Goal: Task Accomplishment & Management: Use online tool/utility

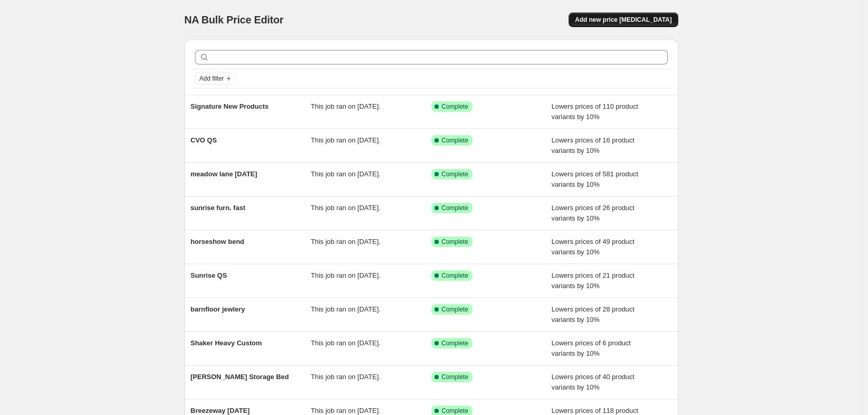
click at [645, 21] on span "Add new price [MEDICAL_DATA]" at bounding box center [623, 20] width 97 height 8
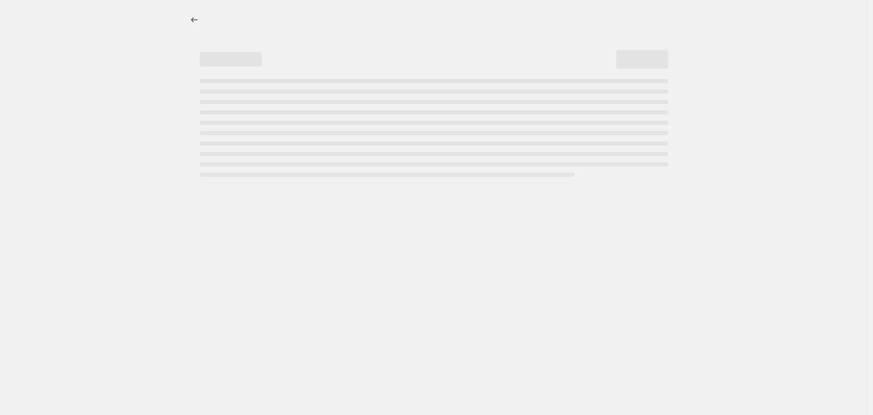
select select "percentage"
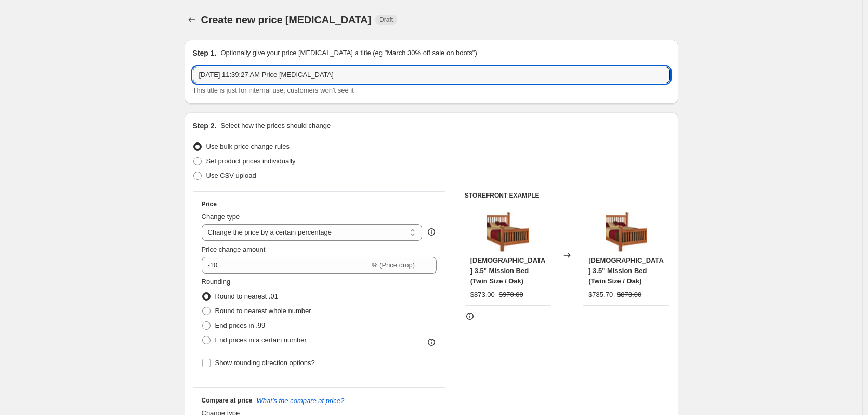
drag, startPoint x: 312, startPoint y: 74, endPoint x: 187, endPoint y: 74, distance: 125.3
click at [187, 74] on div "Step 1. Optionally give your price [MEDICAL_DATA] a title (eg "March 30% off sa…" at bounding box center [432, 72] width 494 height 64
type input "Liberty end Table"
click at [285, 305] on label "Round to nearest whole number" at bounding box center [257, 311] width 110 height 15
click at [203, 307] on input "Round to nearest whole number" at bounding box center [202, 307] width 1 height 1
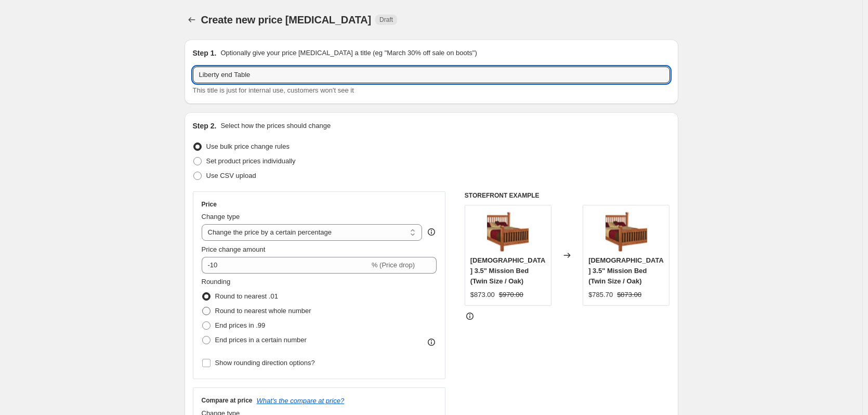
radio input "true"
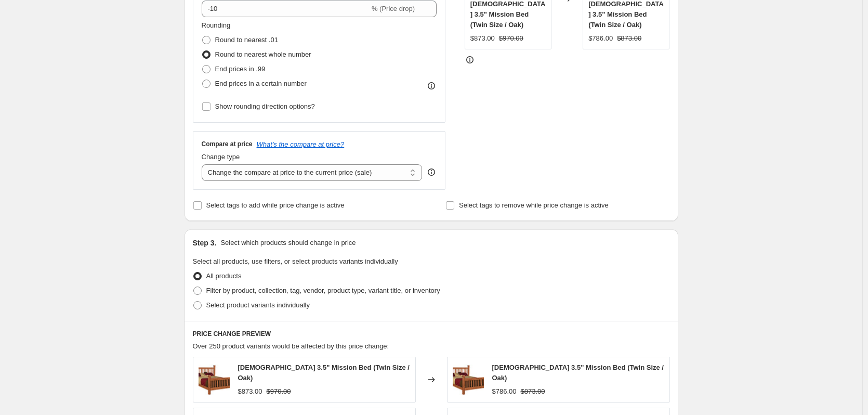
scroll to position [364, 0]
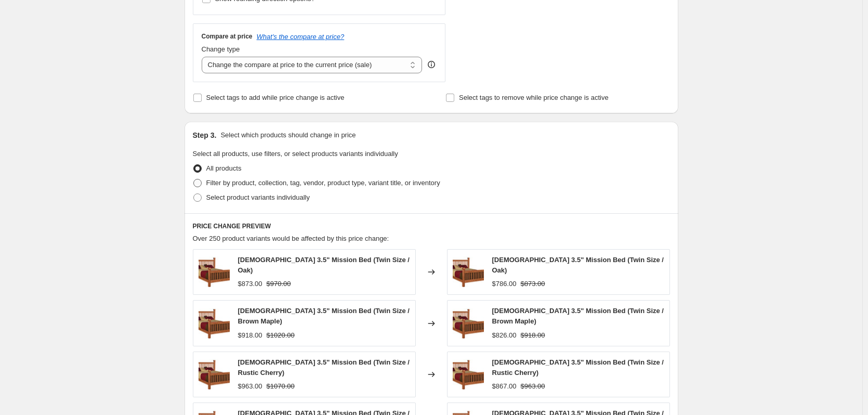
click at [318, 188] on span "Filter by product, collection, tag, vendor, product type, variant title, or inv…" at bounding box center [323, 183] width 234 height 10
click at [194, 179] on input "Filter by product, collection, tag, vendor, product type, variant title, or inv…" at bounding box center [193, 179] width 1 height 1
radio input "true"
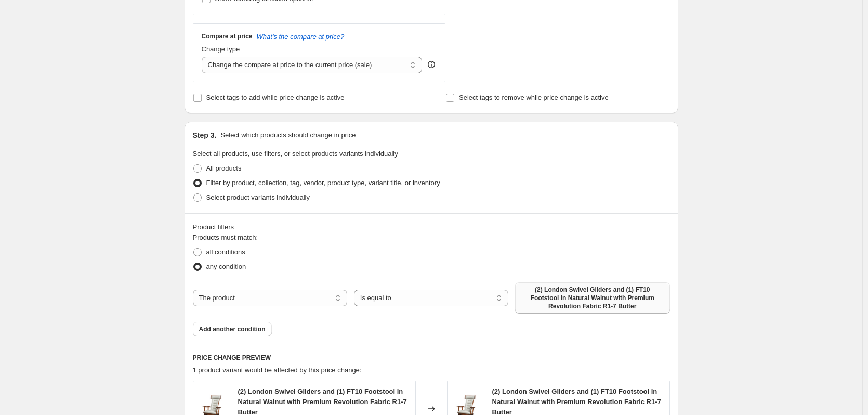
click at [550, 302] on span "(2) London Swivel Gliders and (1) FT10 Footstool in Natural Walnut with Premium…" at bounding box center [592, 297] width 142 height 25
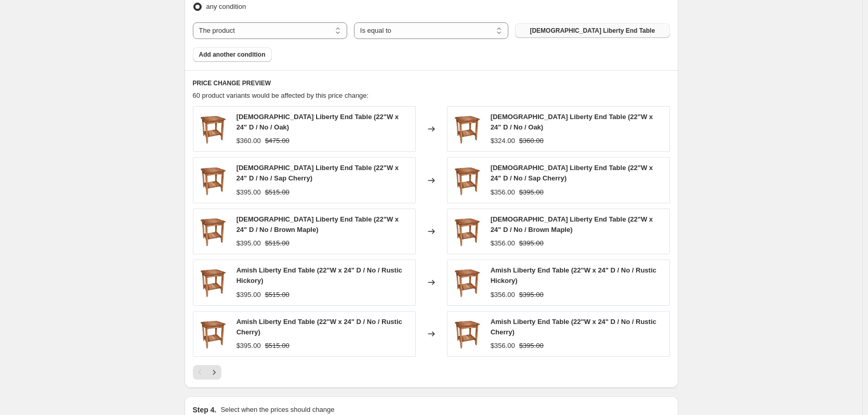
scroll to position [676, 0]
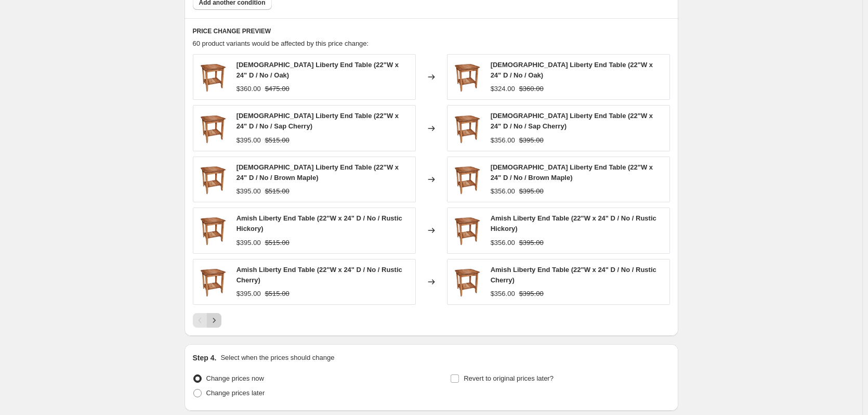
click at [219, 315] on icon "Next" at bounding box center [214, 320] width 10 height 10
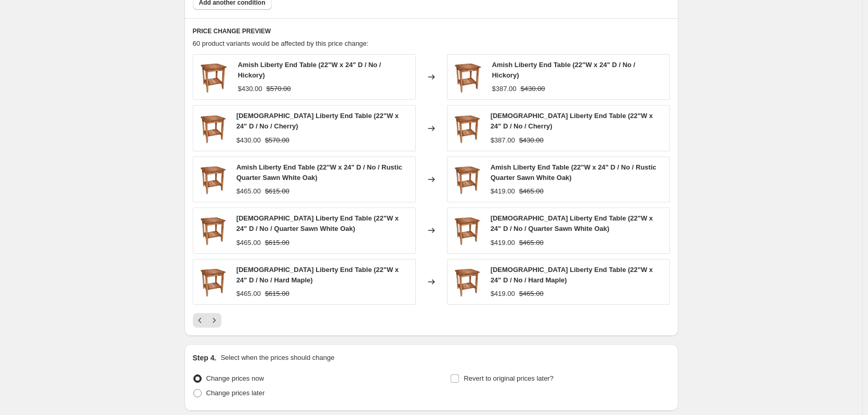
click at [218, 317] on icon "Next" at bounding box center [214, 320] width 10 height 10
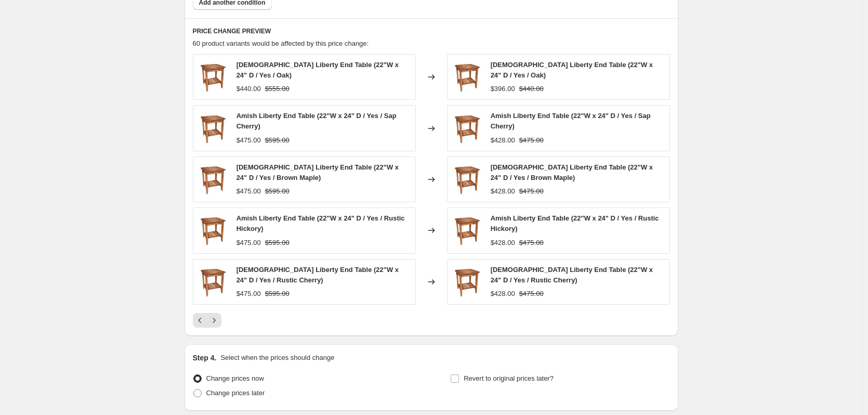
click at [218, 317] on icon "Next" at bounding box center [214, 320] width 10 height 10
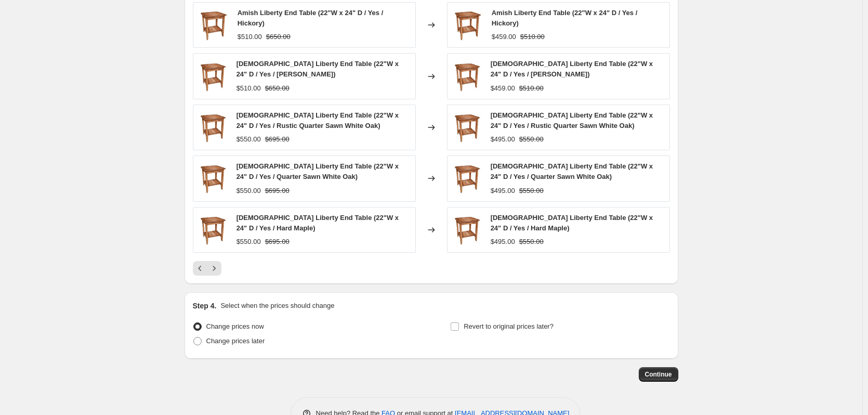
scroll to position [755, 0]
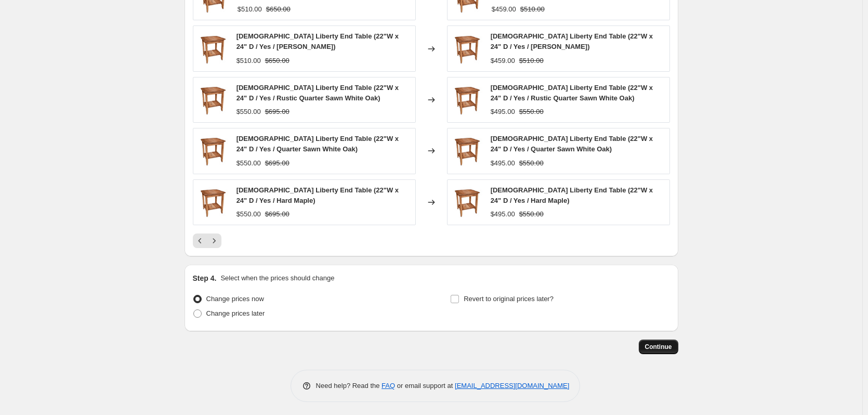
click at [678, 349] on button "Continue" at bounding box center [659, 346] width 40 height 15
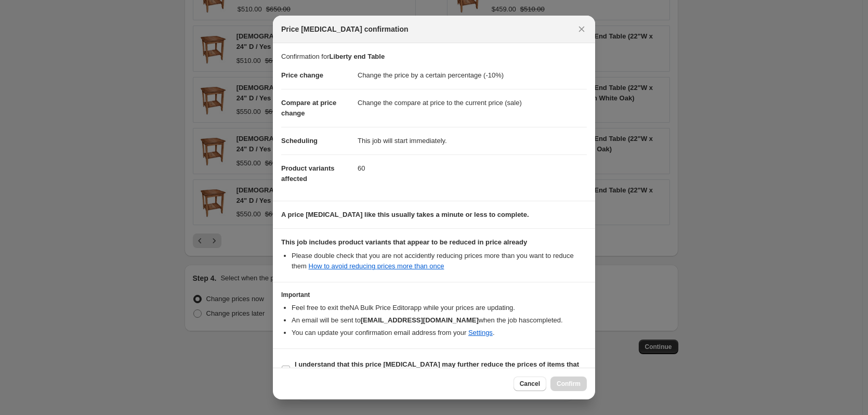
scroll to position [23, 0]
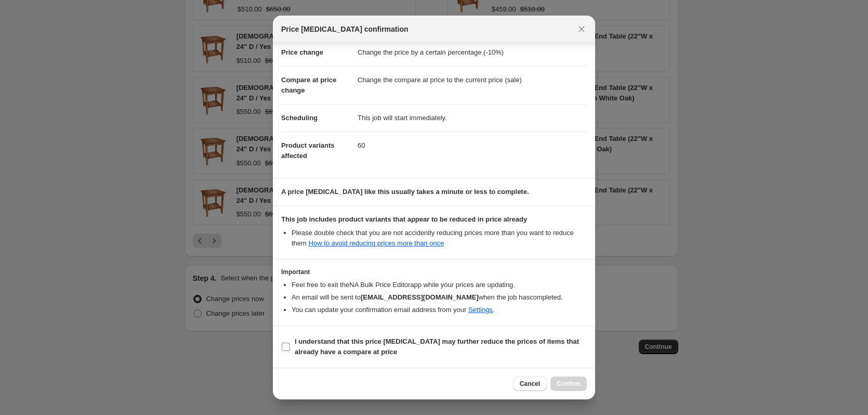
click at [514, 338] on b "I understand that this price [MEDICAL_DATA] may further reduce the prices of it…" at bounding box center [437, 346] width 284 height 18
click at [290, 343] on input "I understand that this price [MEDICAL_DATA] may further reduce the prices of it…" at bounding box center [286, 347] width 8 height 8
checkbox input "true"
click at [564, 375] on div "Cancel Confirm" at bounding box center [434, 384] width 322 height 32
click at [564, 378] on button "Confirm" at bounding box center [569, 383] width 36 height 15
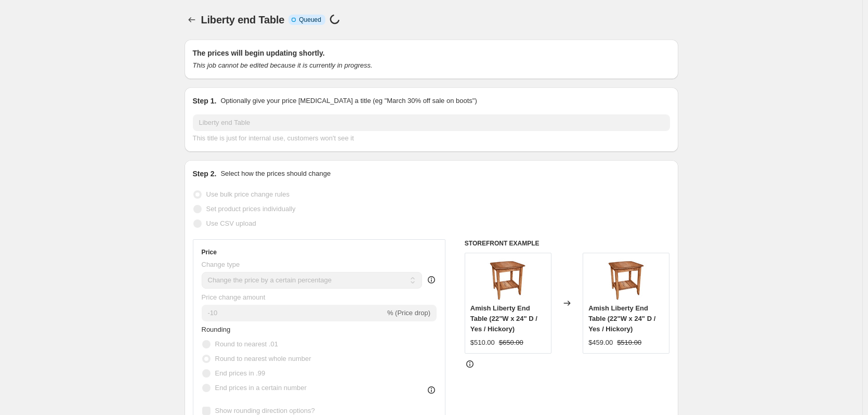
select select "percentage"
